Goal: Information Seeking & Learning: Learn about a topic

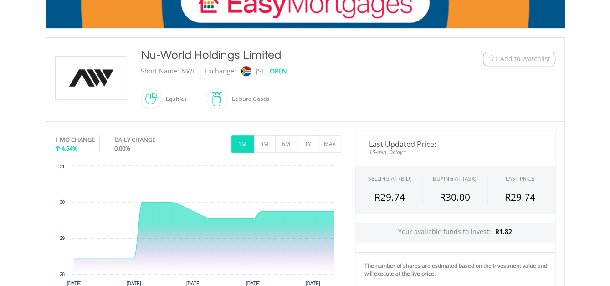
scroll to position [162, 0]
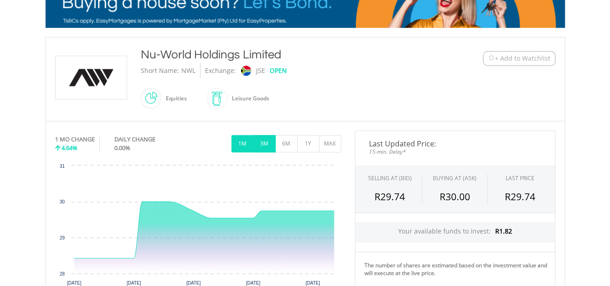
click at [262, 143] on button "3M" at bounding box center [264, 143] width 22 height 17
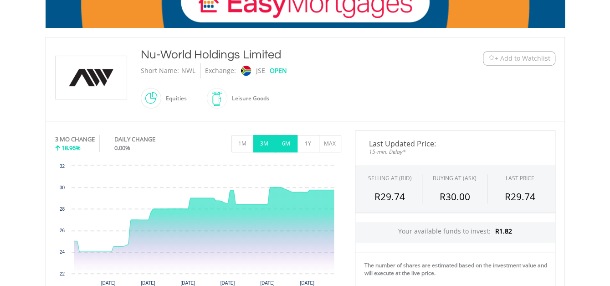
click at [284, 141] on button "6M" at bounding box center [286, 143] width 22 height 17
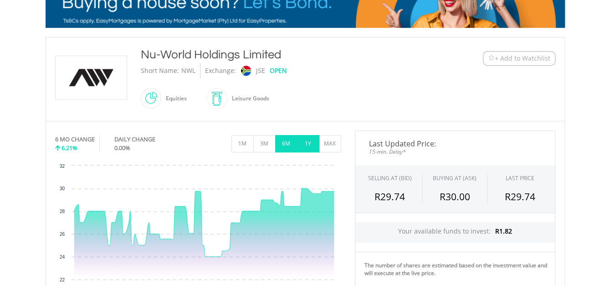
click at [306, 139] on button "1Y" at bounding box center [308, 143] width 22 height 17
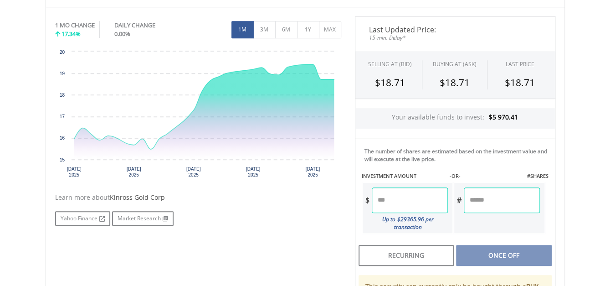
scroll to position [288, 0]
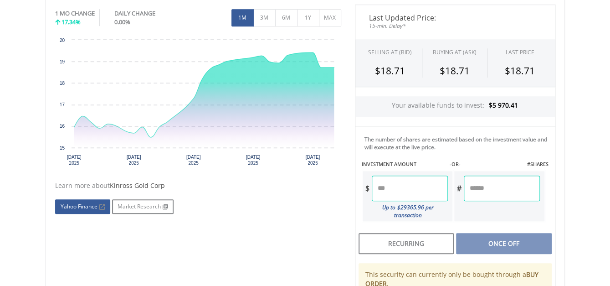
click at [80, 203] on link "Yahoo Finance" at bounding box center [82, 206] width 55 height 15
